Goal: Use online tool/utility: Utilize a website feature to perform a specific function

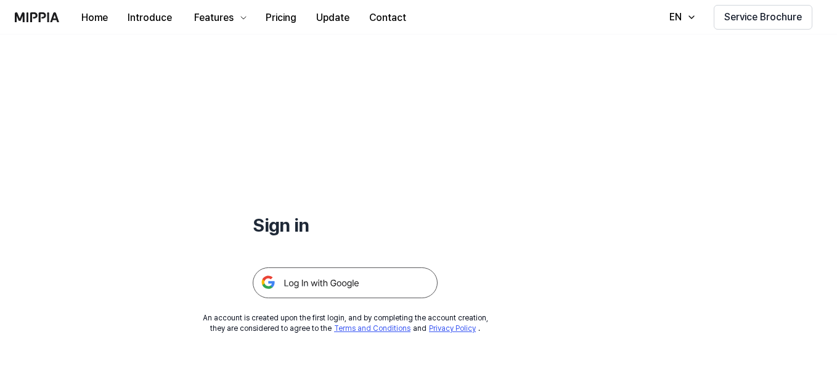
click at [344, 269] on img at bounding box center [345, 282] width 185 height 31
click at [329, 286] on img at bounding box center [345, 282] width 185 height 31
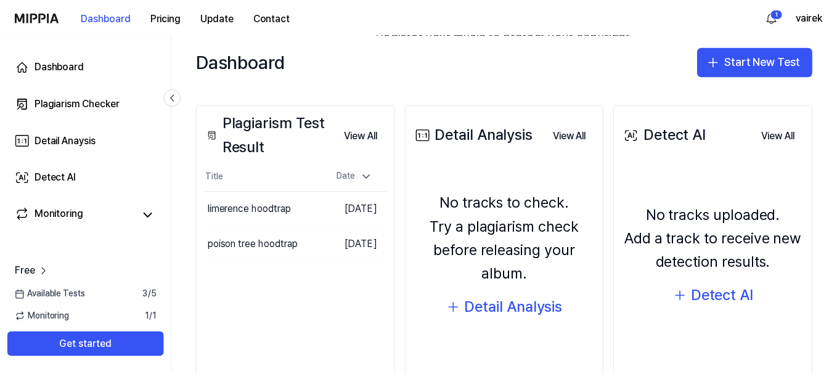
scroll to position [169, 0]
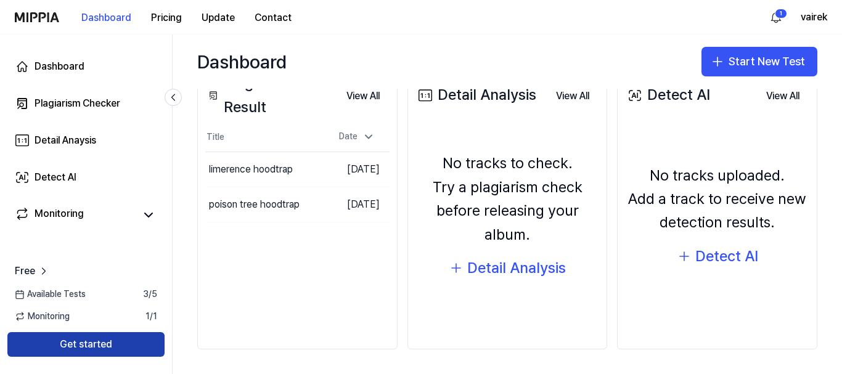
click at [116, 349] on button "Get started" at bounding box center [85, 344] width 157 height 25
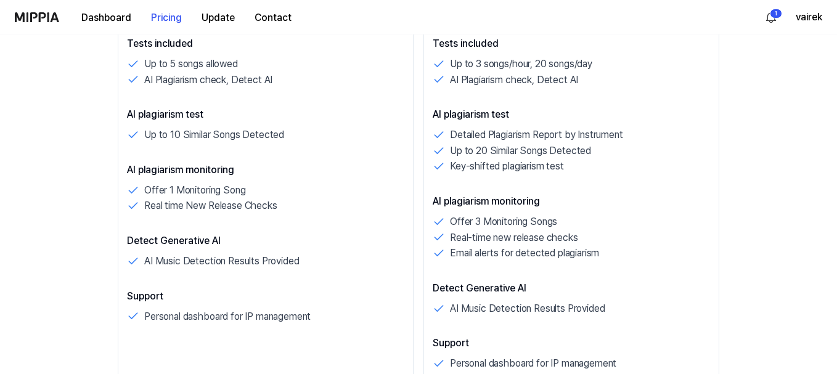
scroll to position [185, 0]
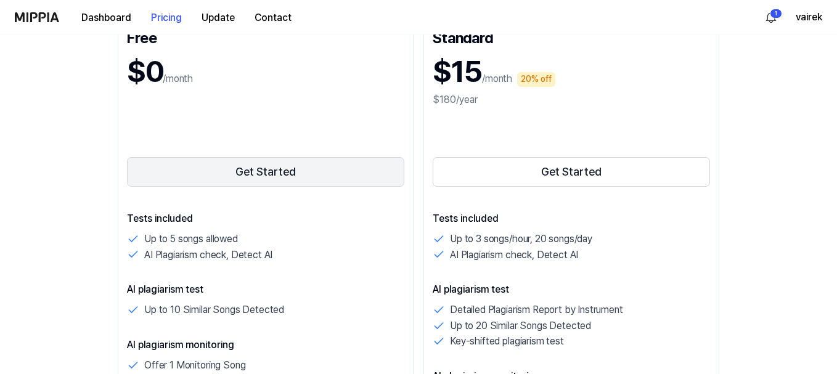
click at [224, 171] on button "Get Started" at bounding box center [265, 172] width 277 height 30
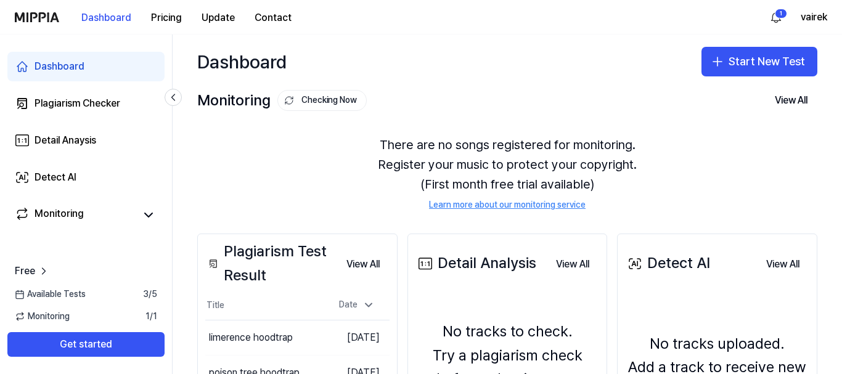
scroll to position [0, 0]
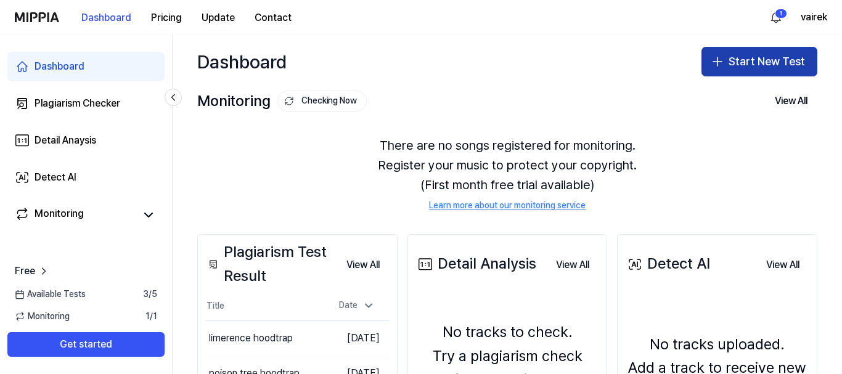
click at [756, 64] on button "Start New Test" at bounding box center [759, 62] width 116 height 30
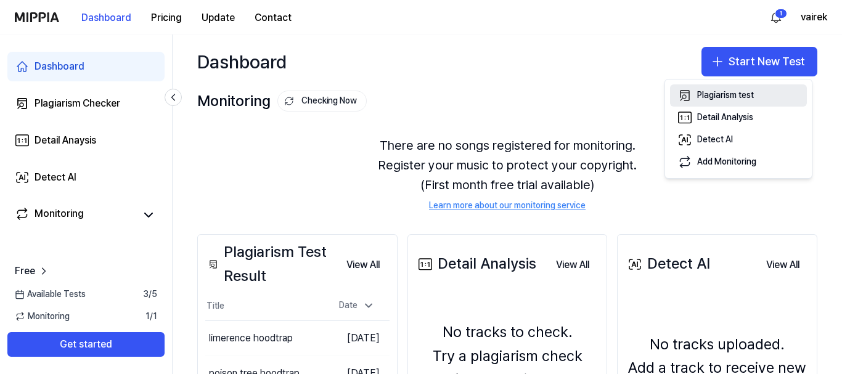
click at [741, 96] on div "Plagiarism test" at bounding box center [725, 95] width 57 height 12
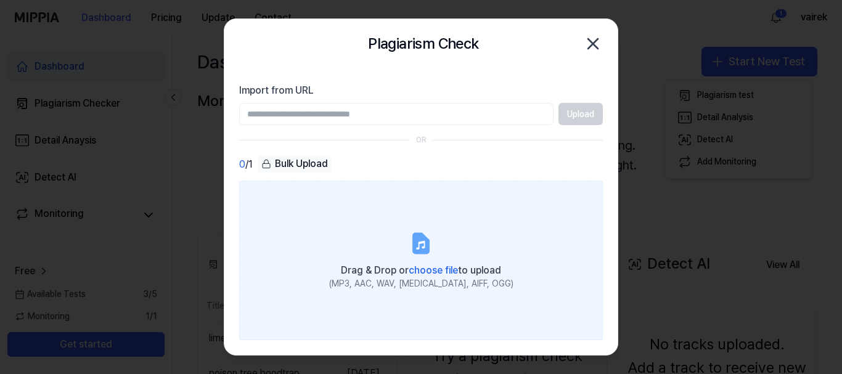
click at [394, 230] on label "Drag & Drop or choose file to upload (MP3, AAC, WAV, [MEDICAL_DATA], AIFF, OGG)" at bounding box center [421, 261] width 364 height 160
click at [0, 0] on input "Drag & Drop or choose file to upload (MP3, AAC, WAV, [MEDICAL_DATA], AIFF, OGG)" at bounding box center [0, 0] width 0 height 0
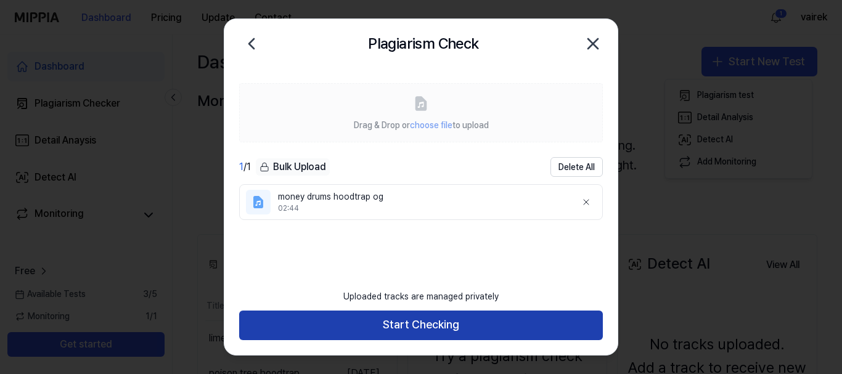
click at [495, 334] on button "Start Checking" at bounding box center [421, 326] width 364 height 30
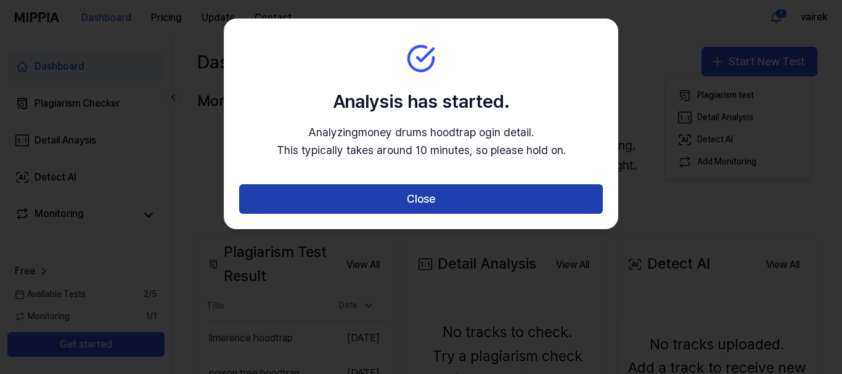
click at [413, 200] on button "Close" at bounding box center [421, 199] width 364 height 30
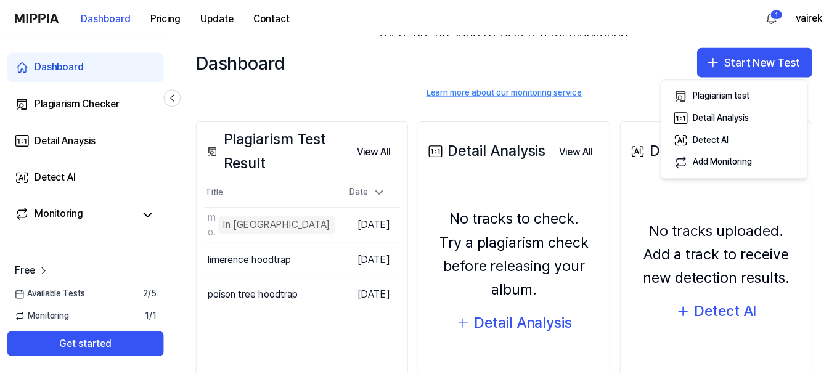
scroll to position [123, 0]
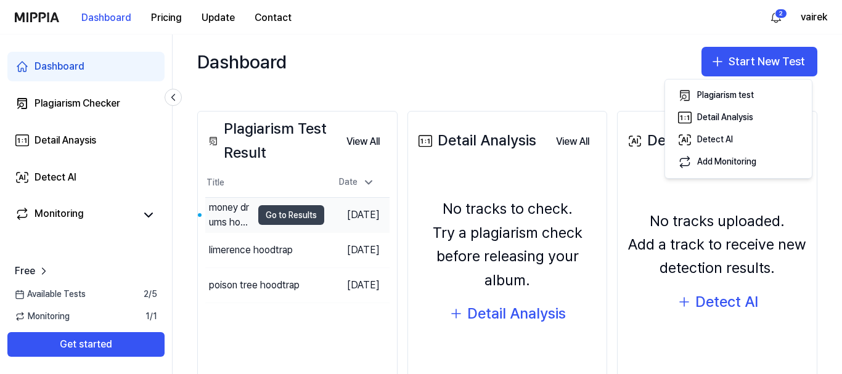
click at [275, 213] on button "Go to Results" at bounding box center [291, 215] width 66 height 20
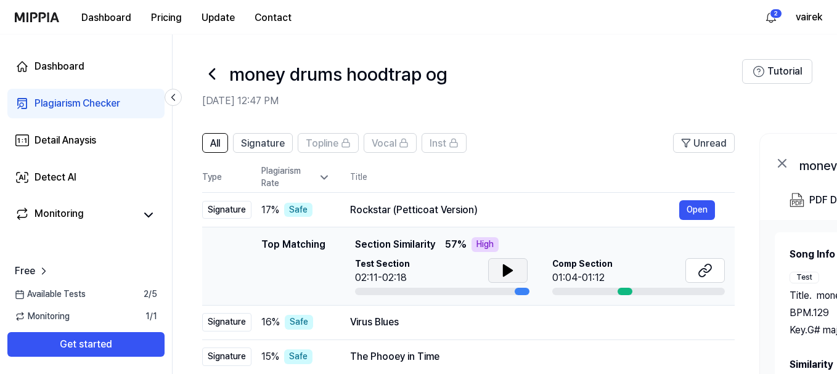
click at [505, 269] on icon at bounding box center [507, 270] width 9 height 11
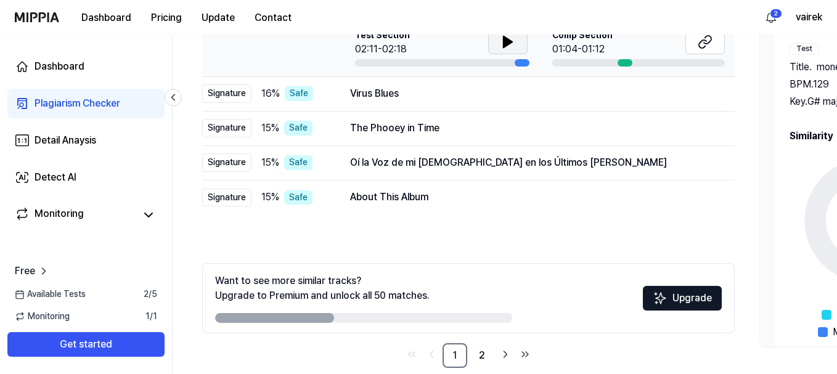
scroll to position [246, 0]
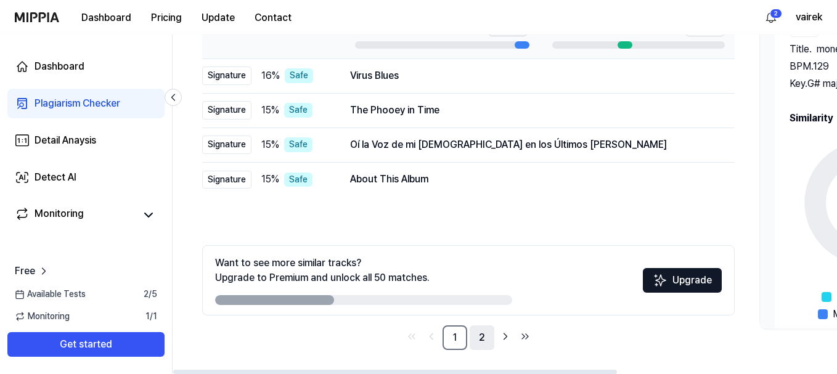
click at [478, 340] on link "2" at bounding box center [482, 337] width 25 height 25
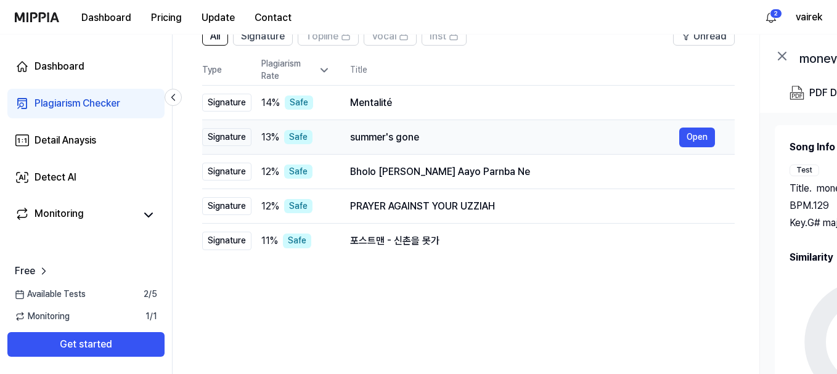
scroll to position [247, 0]
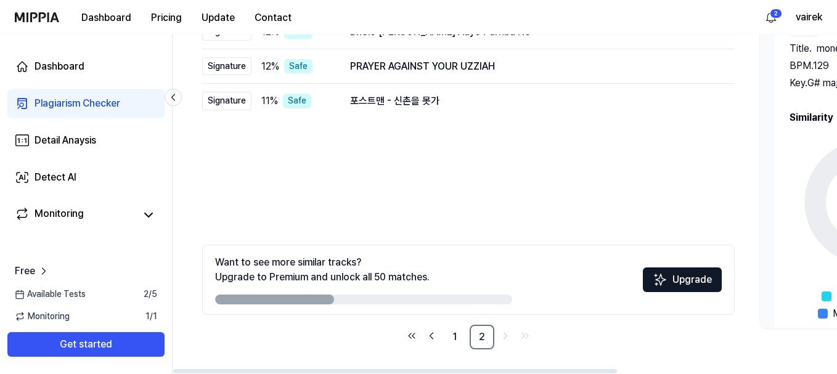
drag, startPoint x: 318, startPoint y: 299, endPoint x: 385, endPoint y: 300, distance: 67.2
click at [385, 300] on div at bounding box center [363, 300] width 297 height 10
click at [412, 291] on div "Want to see more similar tracks? Upgrade to Premium and unlock all 50 matches." at bounding box center [363, 279] width 297 height 49
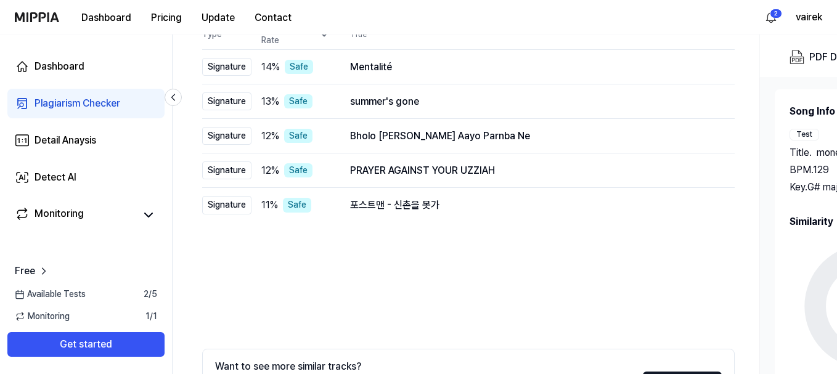
scroll to position [1, 0]
